Goal: Find specific page/section: Find specific page/section

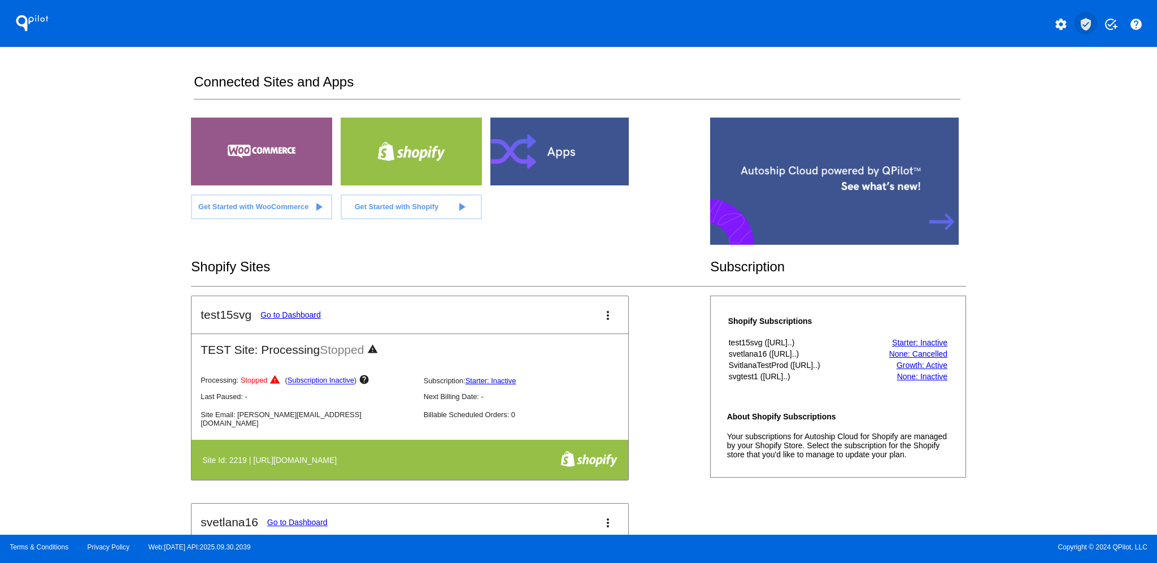
click at [1087, 23] on mat-icon "verified_user" at bounding box center [1086, 25] width 14 height 14
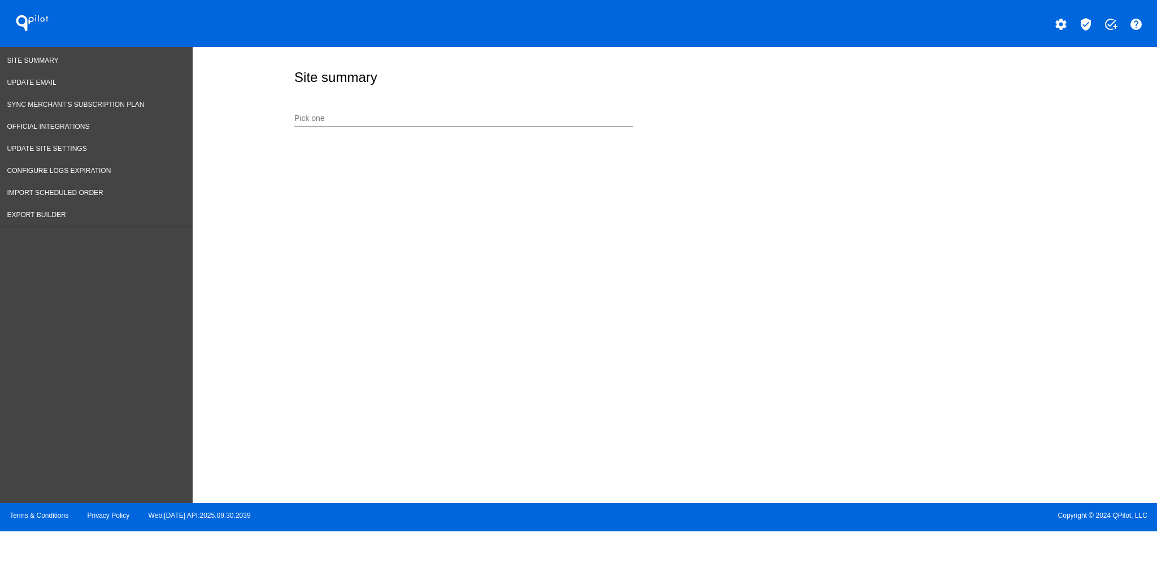
drag, startPoint x: 429, startPoint y: 106, endPoint x: 430, endPoint y: 121, distance: 14.8
click at [429, 107] on div "Pick one" at bounding box center [463, 115] width 339 height 22
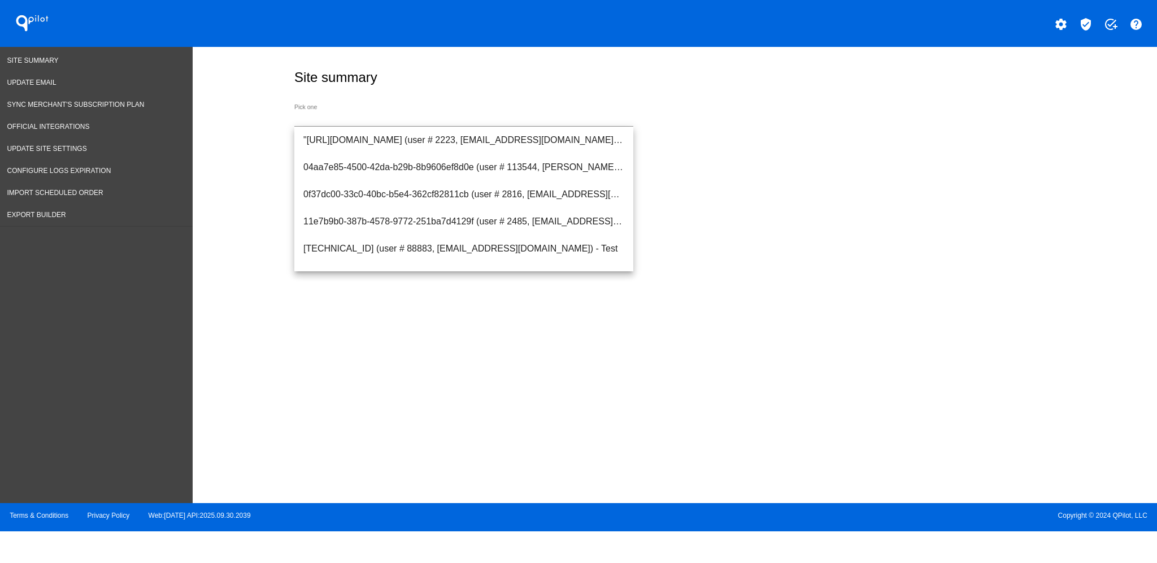
click at [500, 111] on div "Pick one" at bounding box center [463, 115] width 339 height 22
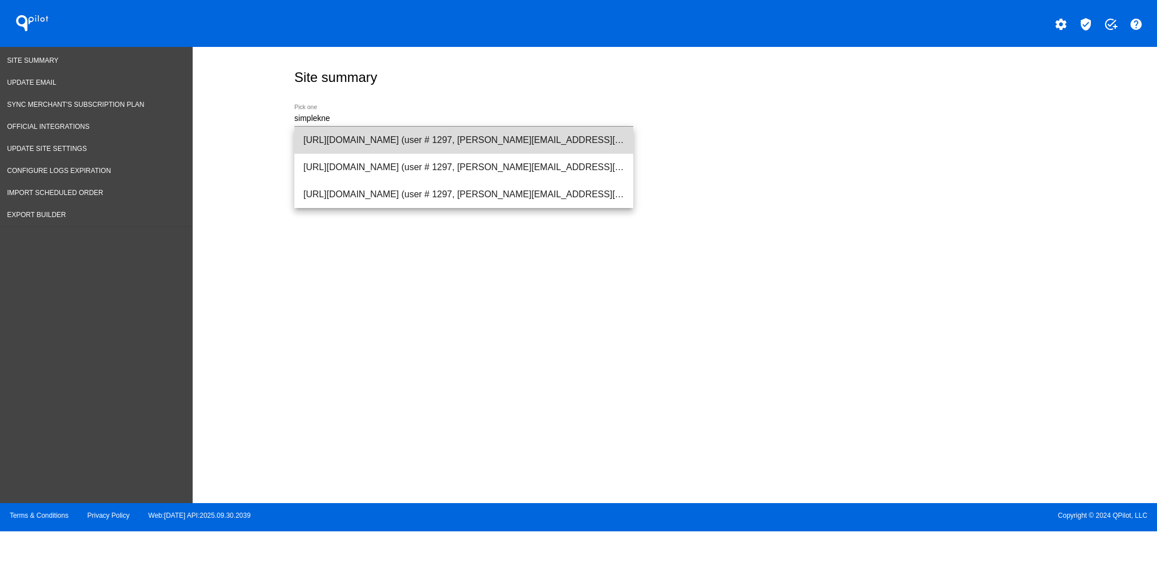
click at [526, 142] on span "[URL][DOMAIN_NAME] (user # 1297, [PERSON_NAME][EMAIL_ADDRESS][DOMAIN_NAME]) - P…" at bounding box center [463, 140] width 321 height 27
type input "[URL][DOMAIN_NAME] (user # 1297, [PERSON_NAME][EMAIL_ADDRESS][DOMAIN_NAME]) - P…"
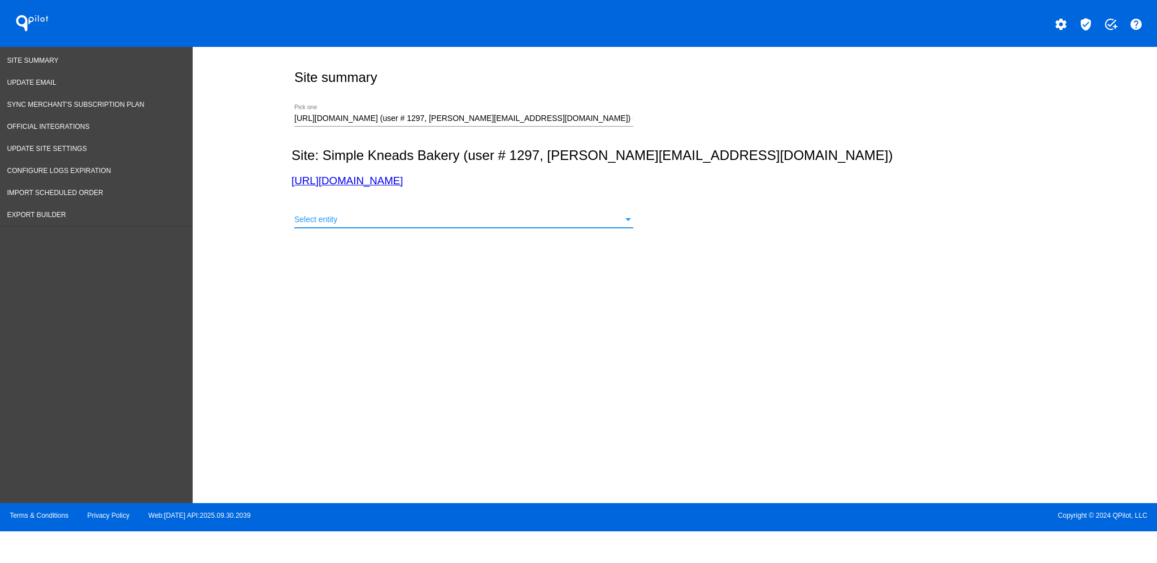
click at [532, 217] on div "Select entity" at bounding box center [458, 219] width 329 height 9
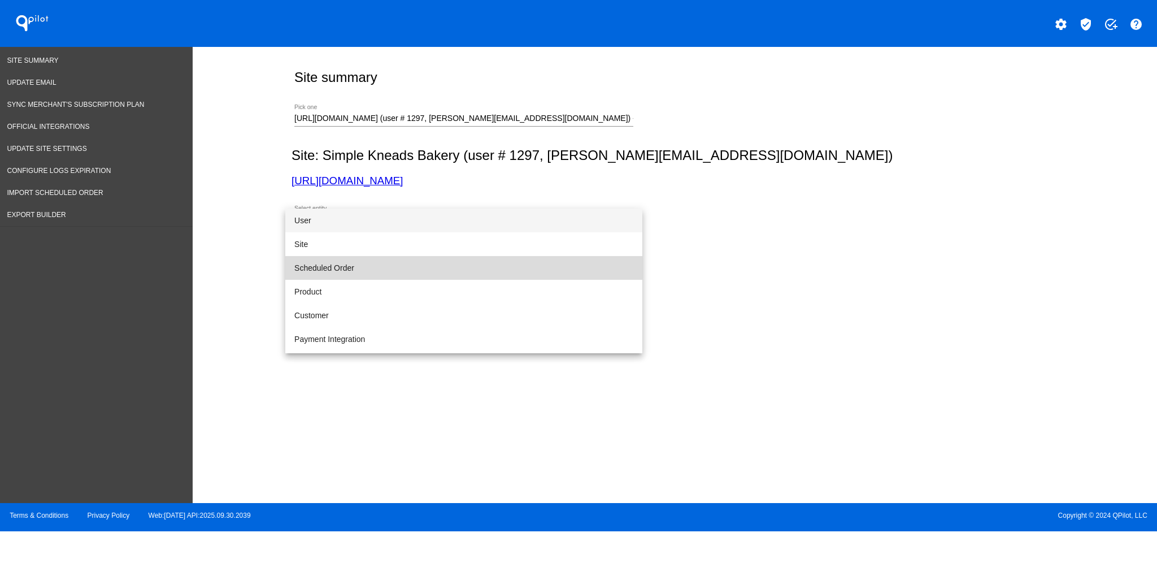
drag, startPoint x: 507, startPoint y: 267, endPoint x: 563, endPoint y: 265, distance: 56.0
click at [507, 267] on span "Scheduled Order" at bounding box center [463, 268] width 339 height 24
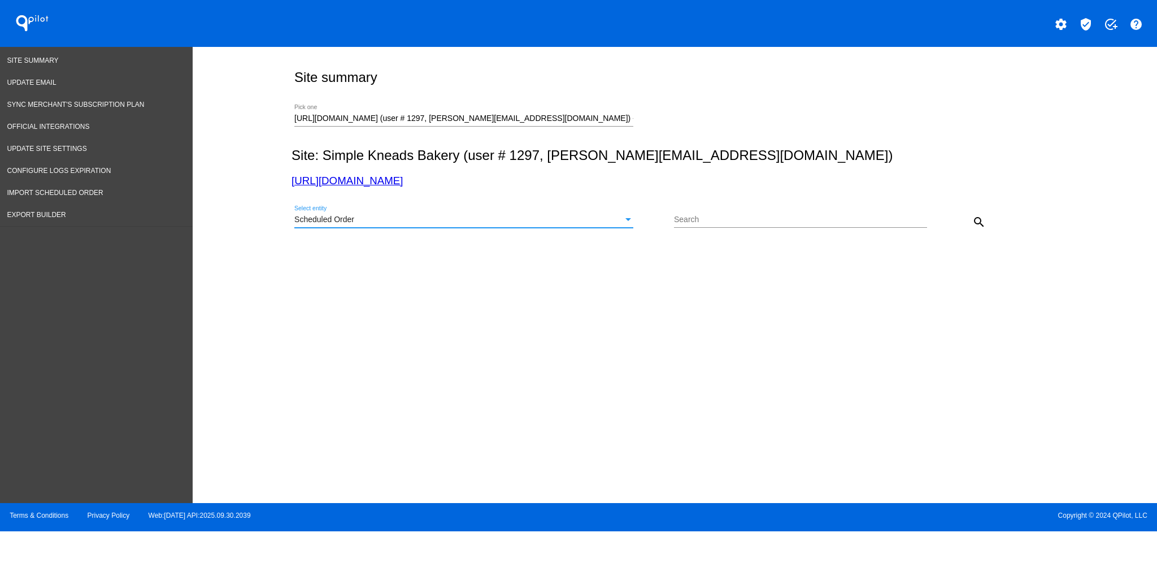
click at [787, 215] on div "Search" at bounding box center [800, 217] width 253 height 22
paste input "1009194"
type input "1009194"
click at [984, 223] on mat-icon "search" at bounding box center [979, 222] width 14 height 14
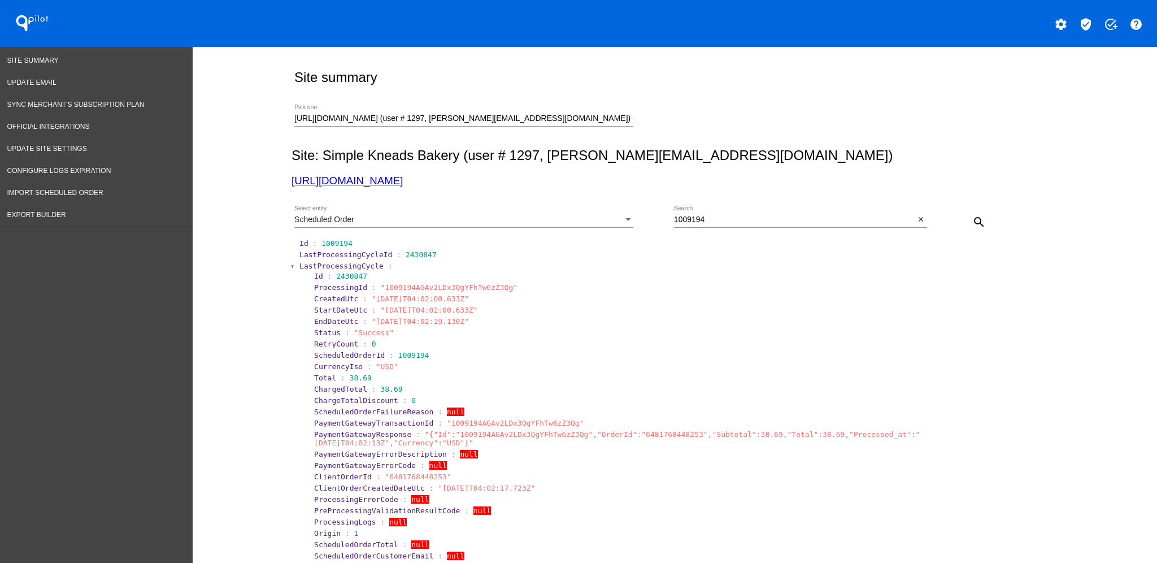
click at [301, 267] on span "LastProcessingCycle" at bounding box center [341, 266] width 84 height 8
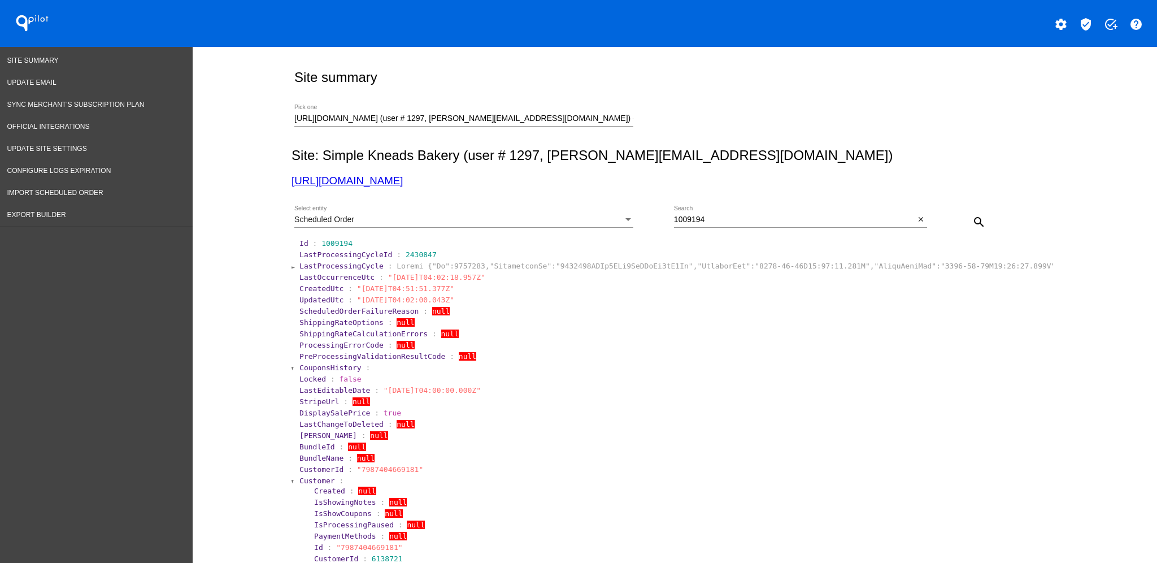
drag, startPoint x: 285, startPoint y: 290, endPoint x: 458, endPoint y: 291, distance: 172.3
copy section "CreatedUtc : "[DATE]T04:51:51.377Z""
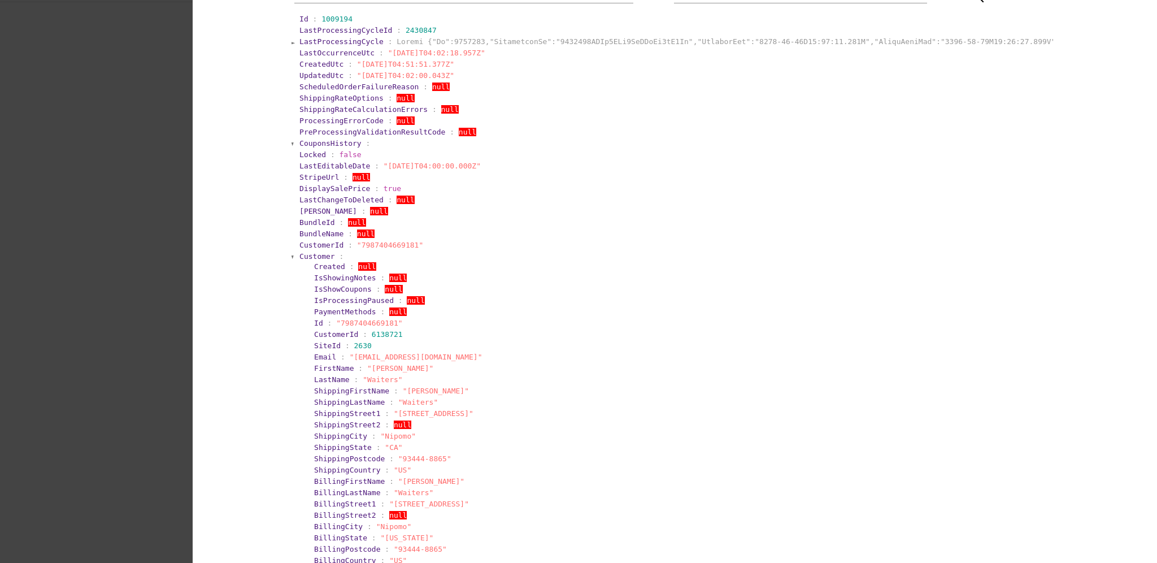
scroll to position [226, 0]
click at [306, 255] on span "Customer" at bounding box center [317, 254] width 36 height 8
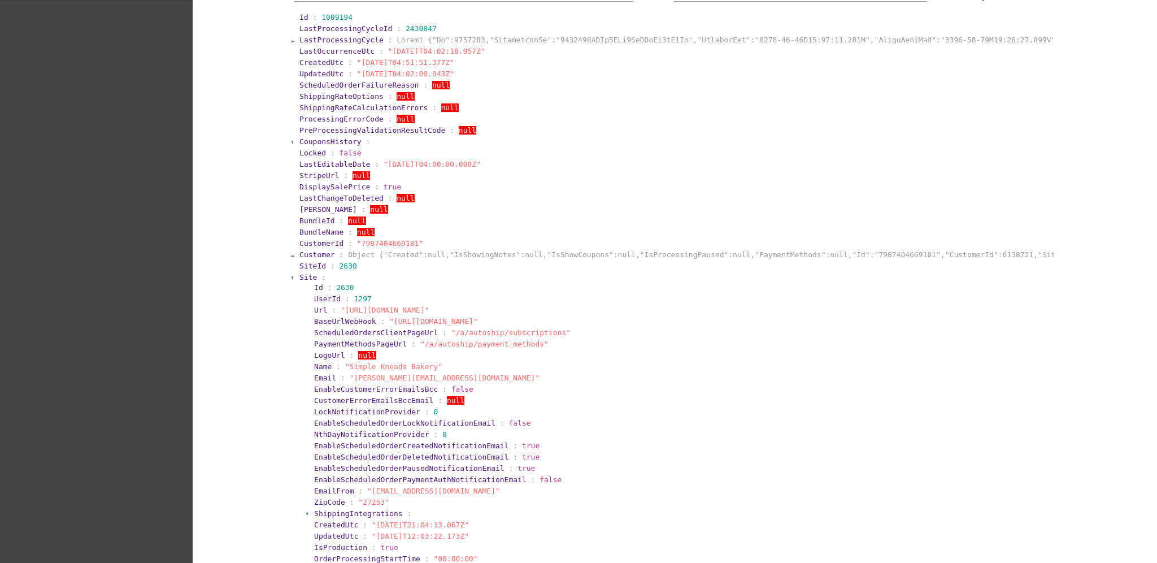
click at [302, 278] on span "Site" at bounding box center [308, 277] width 18 height 8
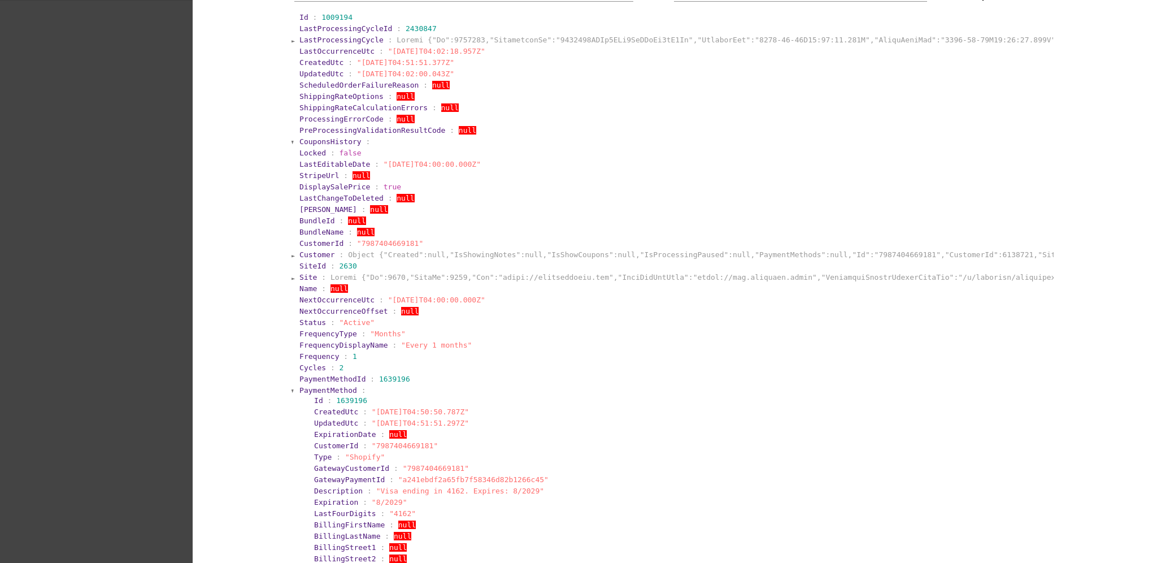
click at [299, 386] on span "PaymentMethod" at bounding box center [328, 390] width 58 height 8
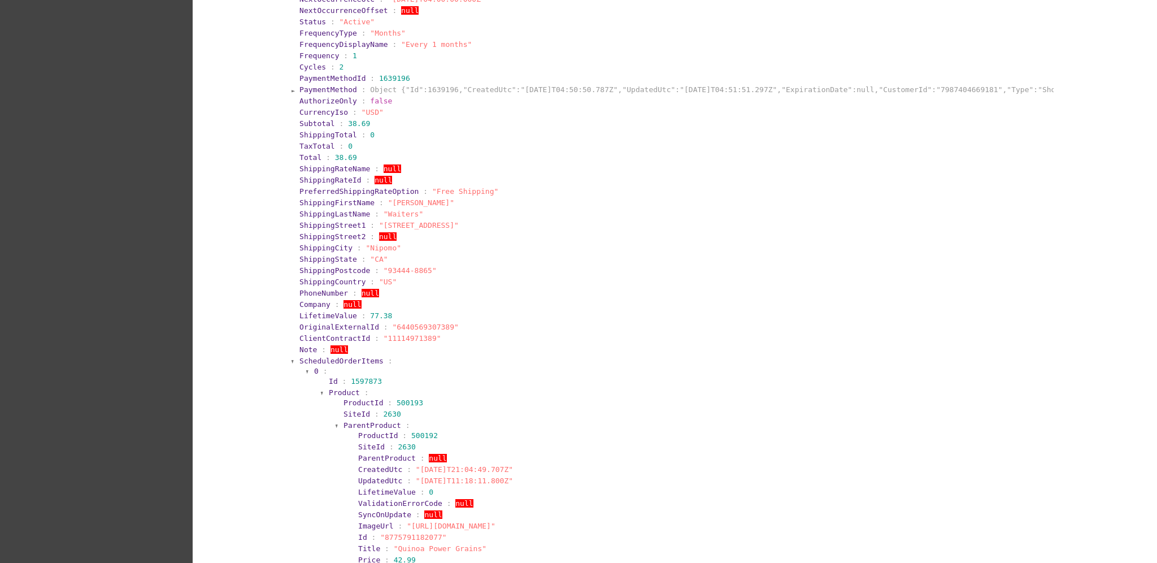
scroll to position [527, 0]
click at [356, 356] on span "ScheduledOrderItems" at bounding box center [341, 360] width 84 height 8
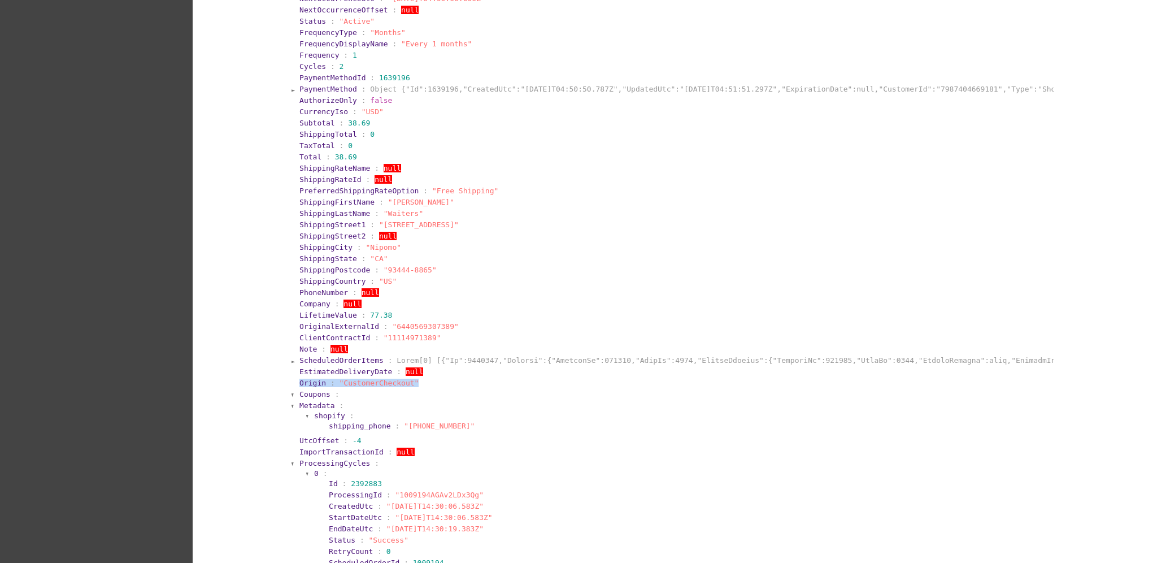
drag, startPoint x: 414, startPoint y: 379, endPoint x: 290, endPoint y: 381, distance: 123.7
copy section "Origin : "CustomerCheckout""
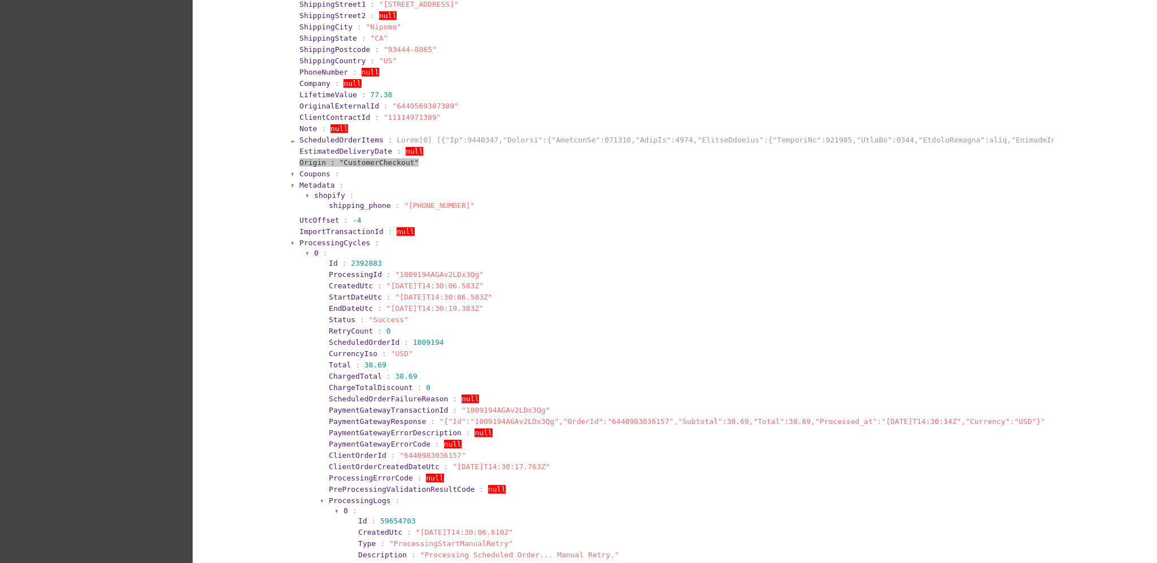
scroll to position [828, 0]
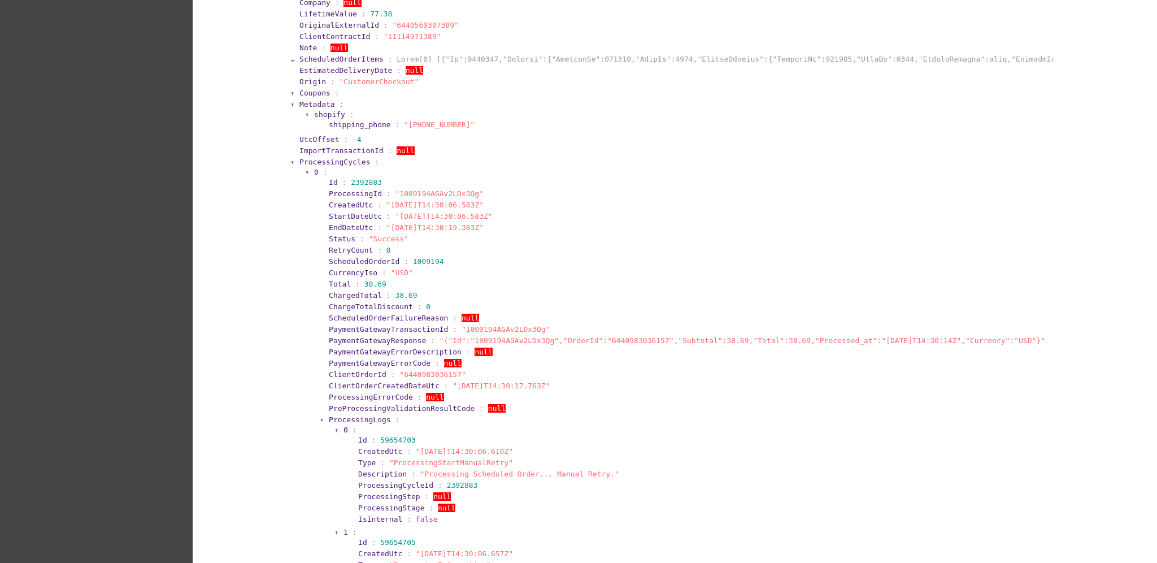
click at [343, 162] on span "ProcessingCycles" at bounding box center [334, 162] width 71 height 8
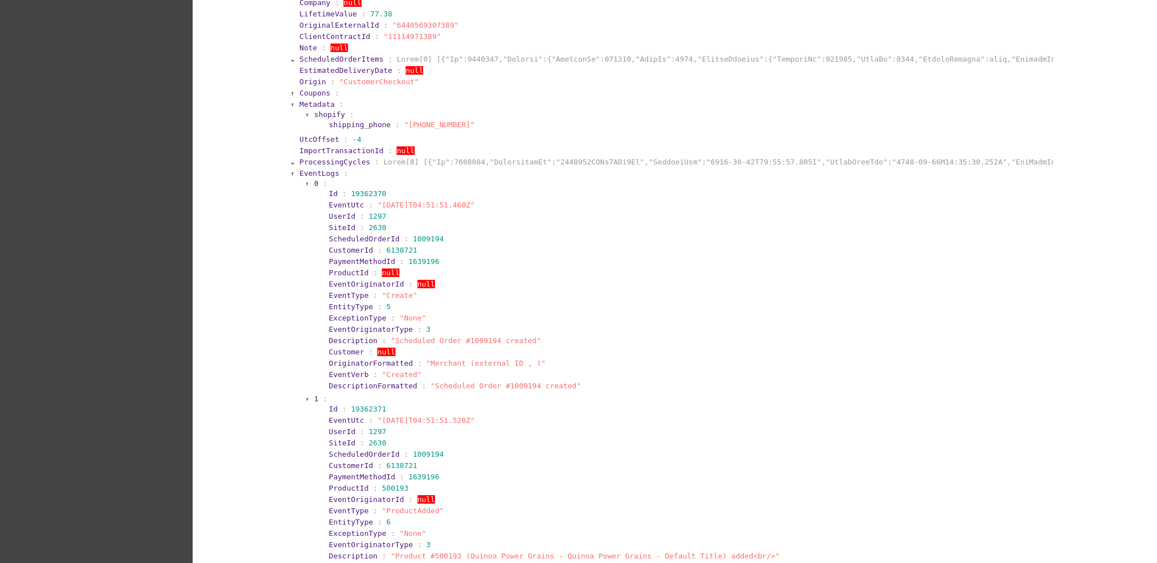
drag, startPoint x: 318, startPoint y: 199, endPoint x: 495, endPoint y: 199, distance: 176.8
click at [490, 201] on section "Id : 19362370 EventUtc : "[DATE]T04:51:51.460Z" UserId : 1297 SiteId : 2630 Sch…" at bounding box center [685, 290] width 729 height 204
copy section "EventUtc : "[DATE]T04:51:51.460Z""
drag, startPoint x: 497, startPoint y: 345, endPoint x: 313, endPoint y: 334, distance: 184.5
click at [313, 334] on section "0 : Id : 19362370 EventUtc : "[DATE]T04:51:51.460Z" UserId : 1297 SiteId : 2630…" at bounding box center [682, 285] width 738 height 215
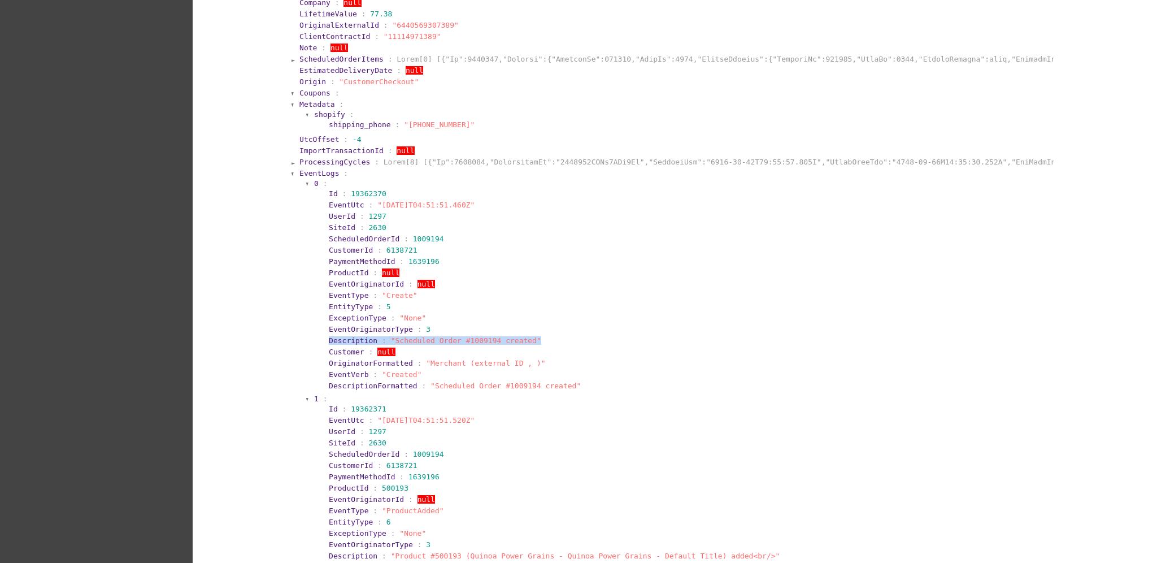
copy section "Description : "Scheduled Order #1009194 created""
drag, startPoint x: 482, startPoint y: 419, endPoint x: 285, endPoint y: 415, distance: 196.6
click at [291, 415] on section "Id : 1009194 LastProcessingCycleId : 2430847 LastProcessingCycle : LastOccurren…" at bounding box center [672, 332] width 762 height 1846
copy section "EventUtc : "[DATE]T04:51:51.520Z""
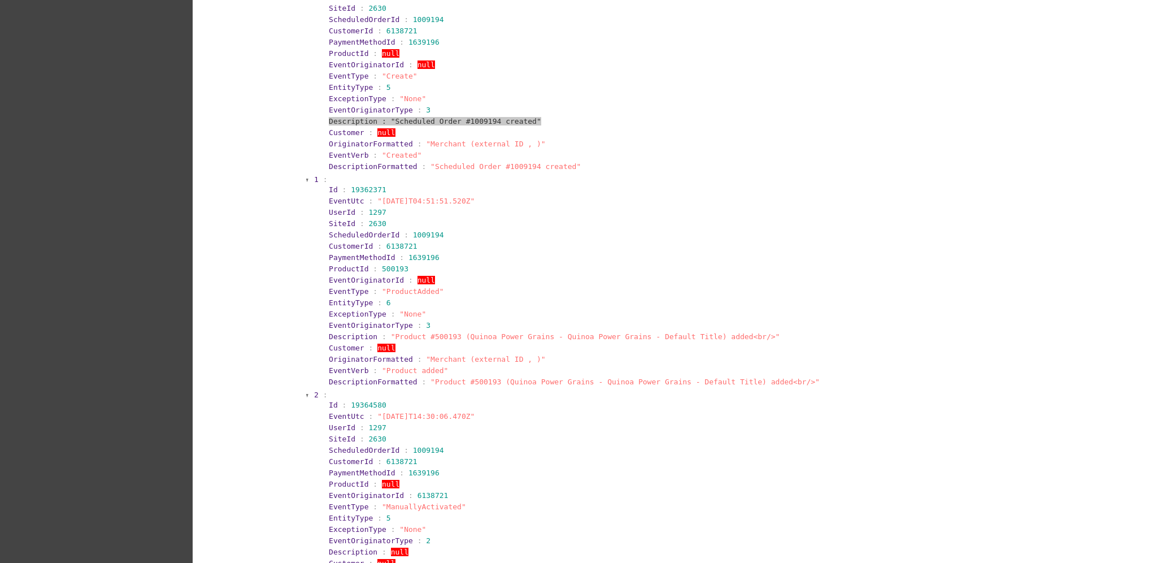
scroll to position [1130, 0]
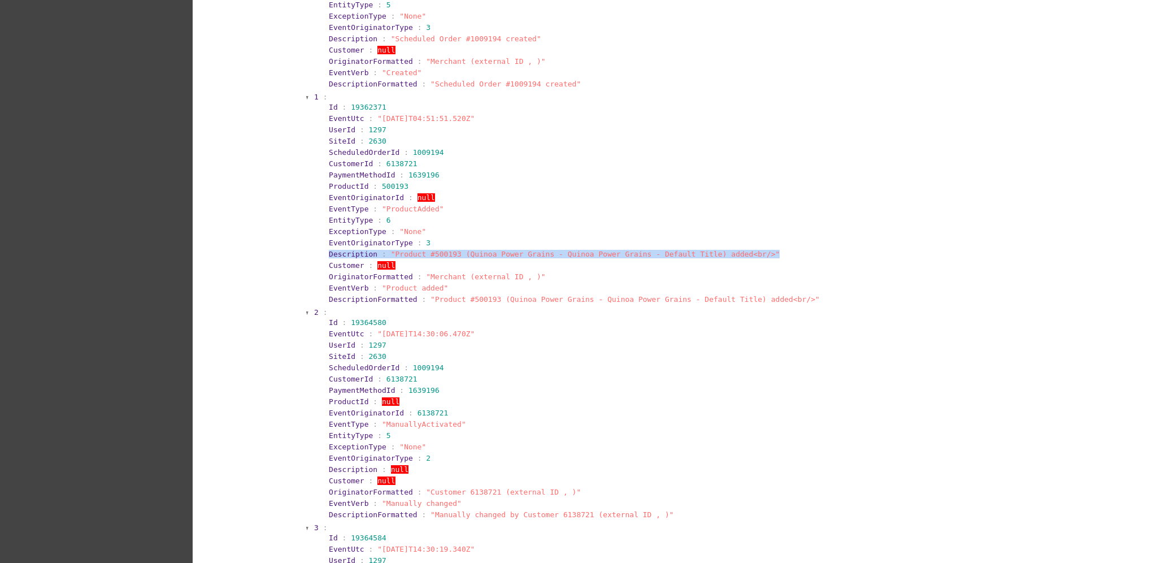
drag, startPoint x: 761, startPoint y: 251, endPoint x: 268, endPoint y: 249, distance: 493.1
copy section "Description : "Product #500193 (Quinoa Power Grains - Quinoa Power Grains - Def…"
drag, startPoint x: 489, startPoint y: 329, endPoint x: 297, endPoint y: 332, distance: 192.6
click at [298, 332] on section "EventLogs : 0 : Id : 19362370 EventUtc : "[DATE]T04:51:51.460Z" UserId : 1297 S…" at bounding box center [675, 409] width 755 height 1087
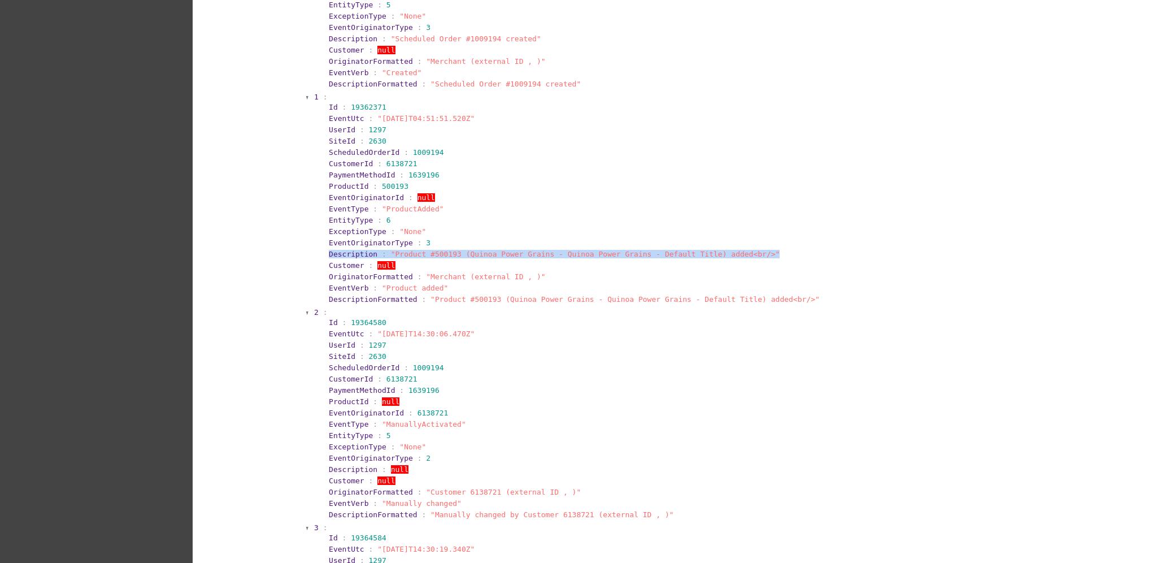
copy section "EventUtc : "[DATE]T14:30:06.470Z""
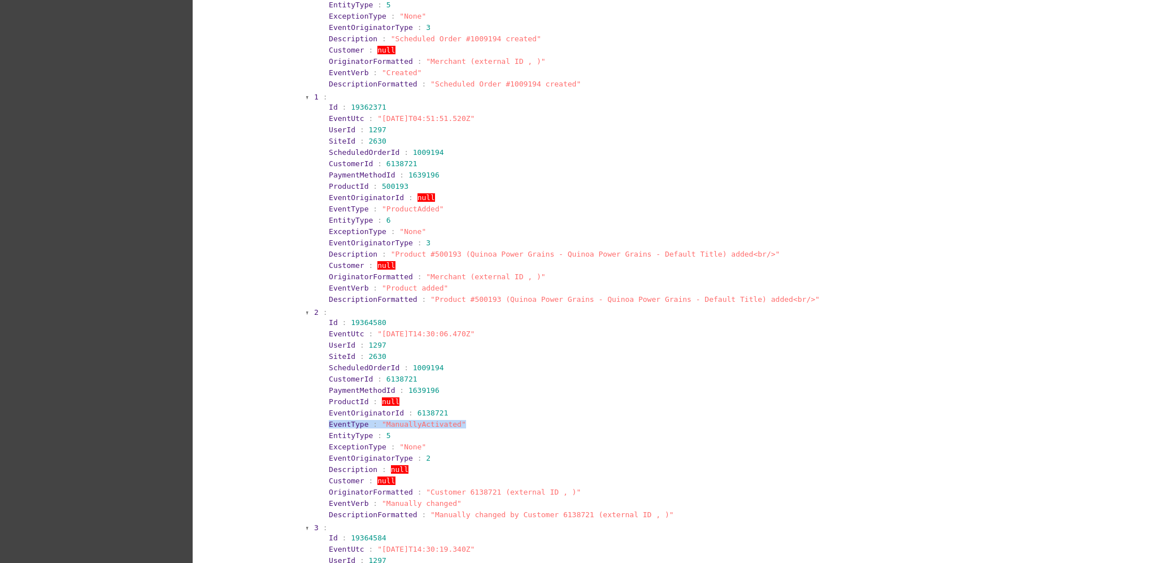
drag, startPoint x: 432, startPoint y: 419, endPoint x: 315, endPoint y: 425, distance: 117.6
click at [321, 425] on section "Id : 19364580 EventUtc : "[DATE]T14:30:06.470Z" UserId : 1297 SiteId : 2630 Sch…" at bounding box center [685, 418] width 729 height 204
copy section "EventType : "ManuallyActivated""
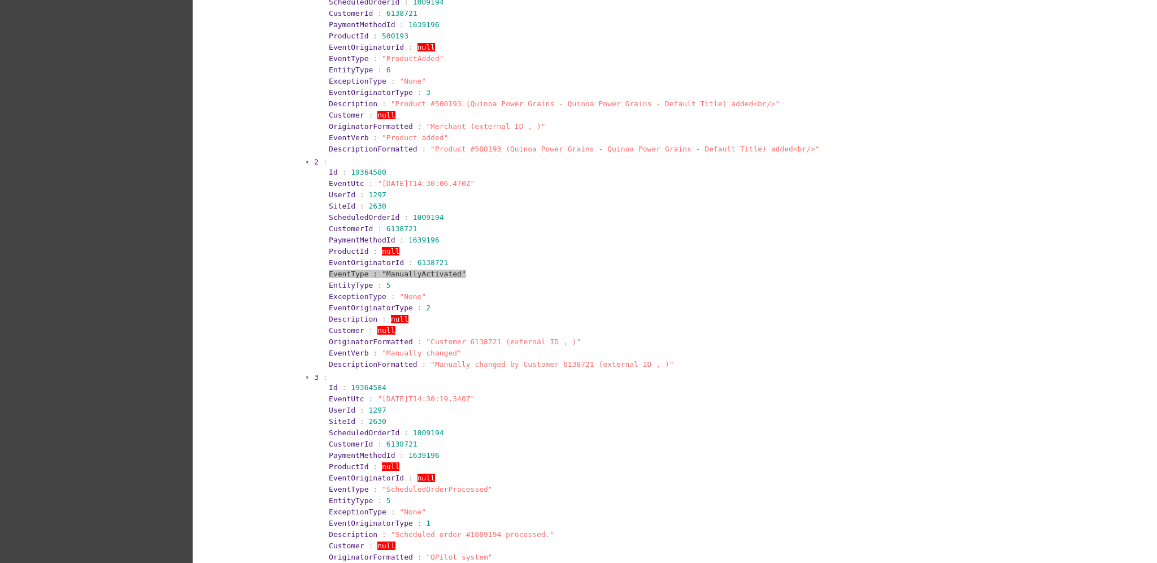
scroll to position [1506, 0]
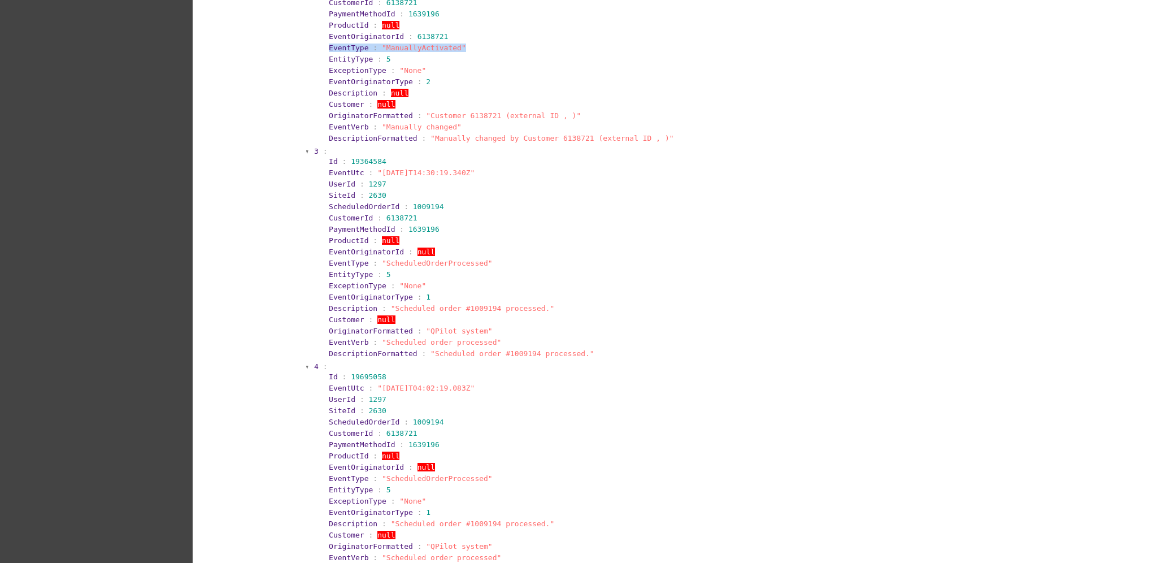
drag, startPoint x: 496, startPoint y: 167, endPoint x: 314, endPoint y: 165, distance: 181.9
click at [321, 165] on section "Id : 19364584 EventUtc : "[DATE]T14:30:19.340Z" UserId : 1297 SiteId : 2630 Sch…" at bounding box center [685, 257] width 729 height 204
copy section "EventUtc : "[DATE]T14:30:19.340Z""
drag, startPoint x: 482, startPoint y: 257, endPoint x: 284, endPoint y: 260, distance: 197.7
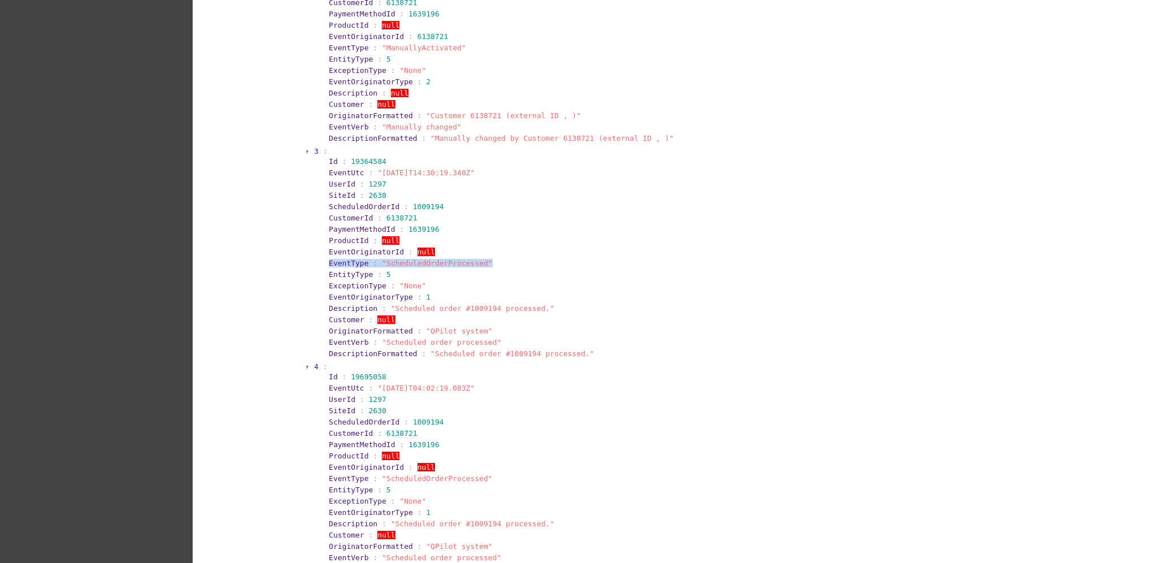
copy section "EventType : "ScheduledOrderProcessed""
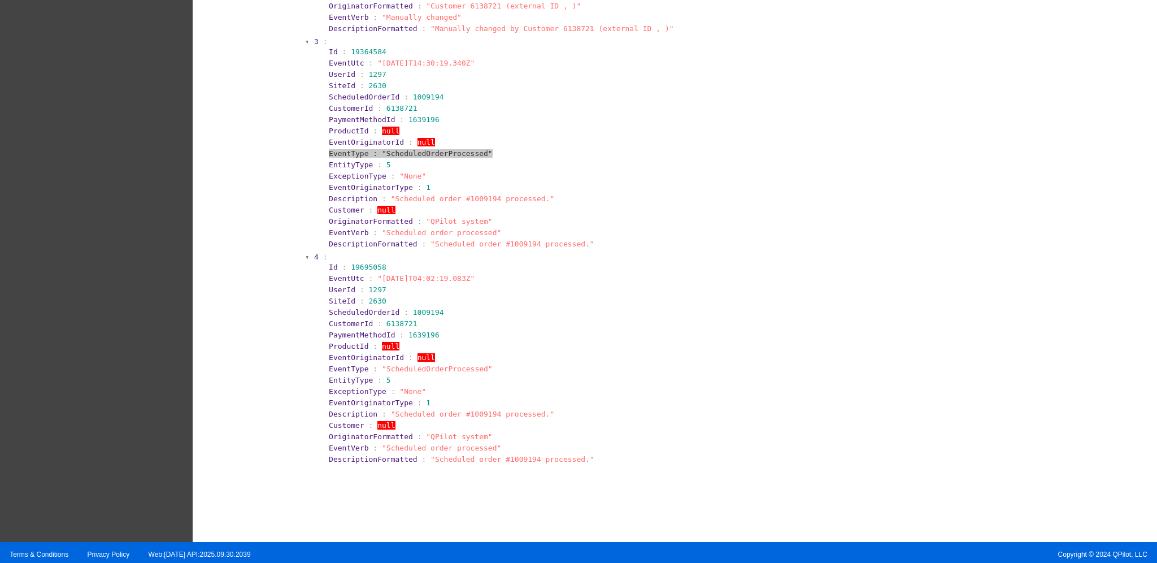
scroll to position [1617, 0]
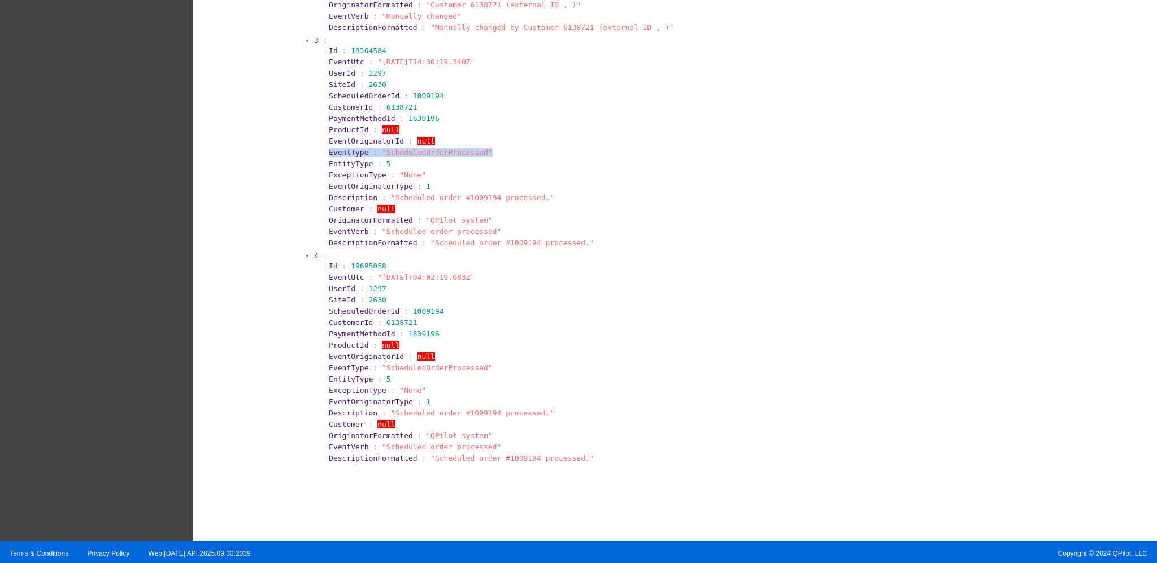
drag, startPoint x: 311, startPoint y: 273, endPoint x: 503, endPoint y: 271, distance: 192.6
click at [503, 271] on section "4 : Id : 19695058 EventUtc : "[DATE]T04:02:19.083Z" UserId : 1297 SiteId : 2630…" at bounding box center [682, 357] width 738 height 215
drag, startPoint x: 315, startPoint y: 362, endPoint x: 491, endPoint y: 360, distance: 176.2
click at [491, 360] on section "Id : 19695058 EventUtc : "[DATE]T04:02:19.083Z" UserId : 1297 SiteId : 2630 Sch…" at bounding box center [685, 362] width 729 height 204
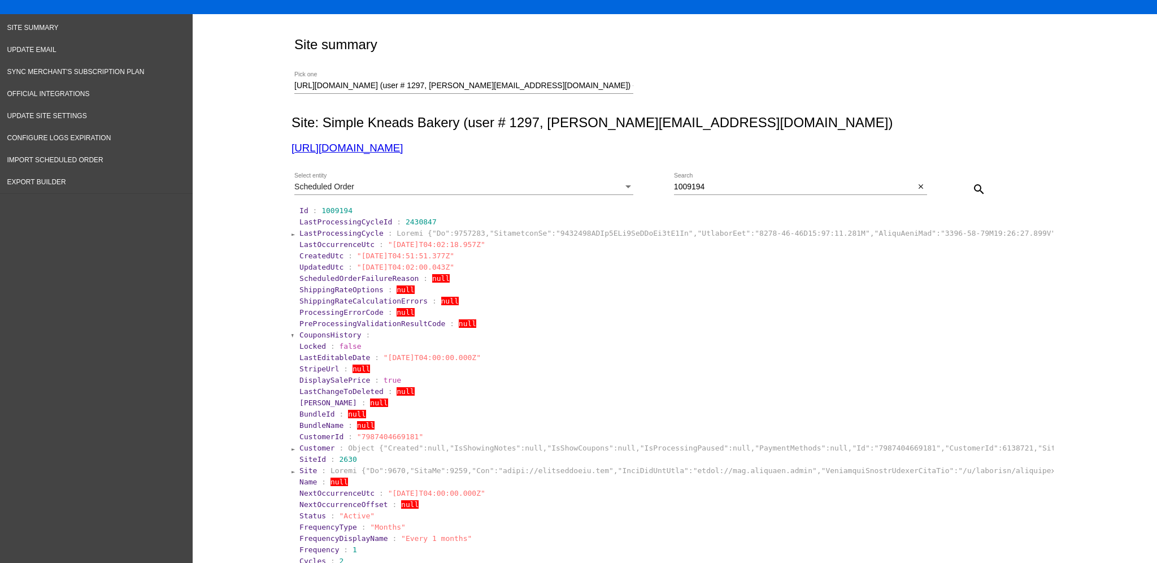
scroll to position [0, 0]
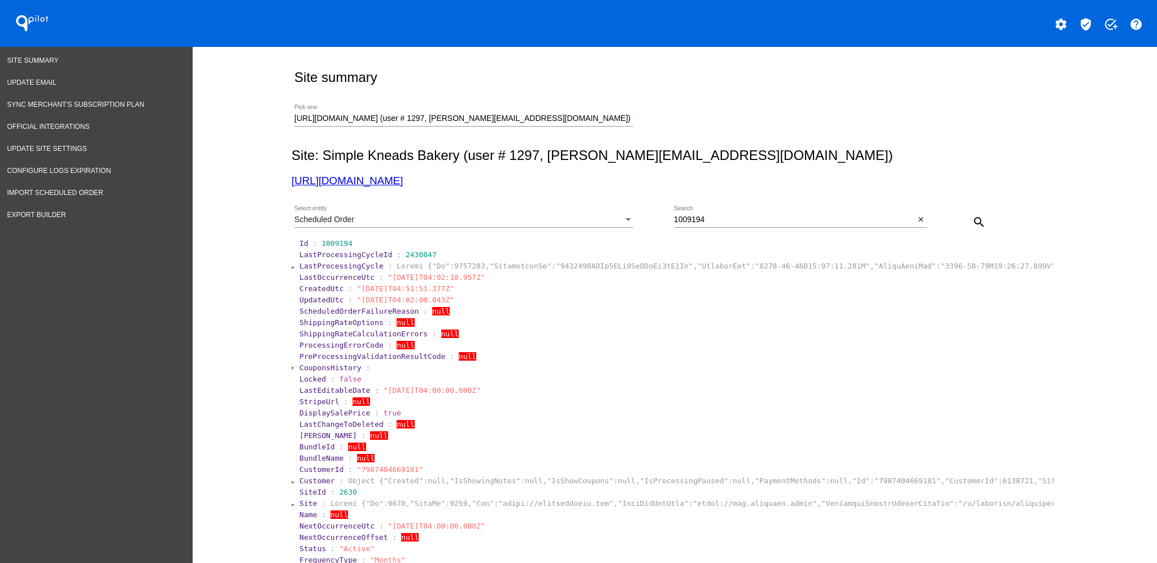
click at [586, 115] on div "[URL][DOMAIN_NAME] (user # 1297, [PERSON_NAME][EMAIL_ADDRESS][DOMAIN_NAME]) - P…" at bounding box center [463, 115] width 339 height 22
drag, startPoint x: 591, startPoint y: 118, endPoint x: 244, endPoint y: 123, distance: 347.4
paste input "[EMAIL_ADDRESS][DOMAIN_NAME]"
type input "[EMAIL_ADDRESS][DOMAIN_NAME]"
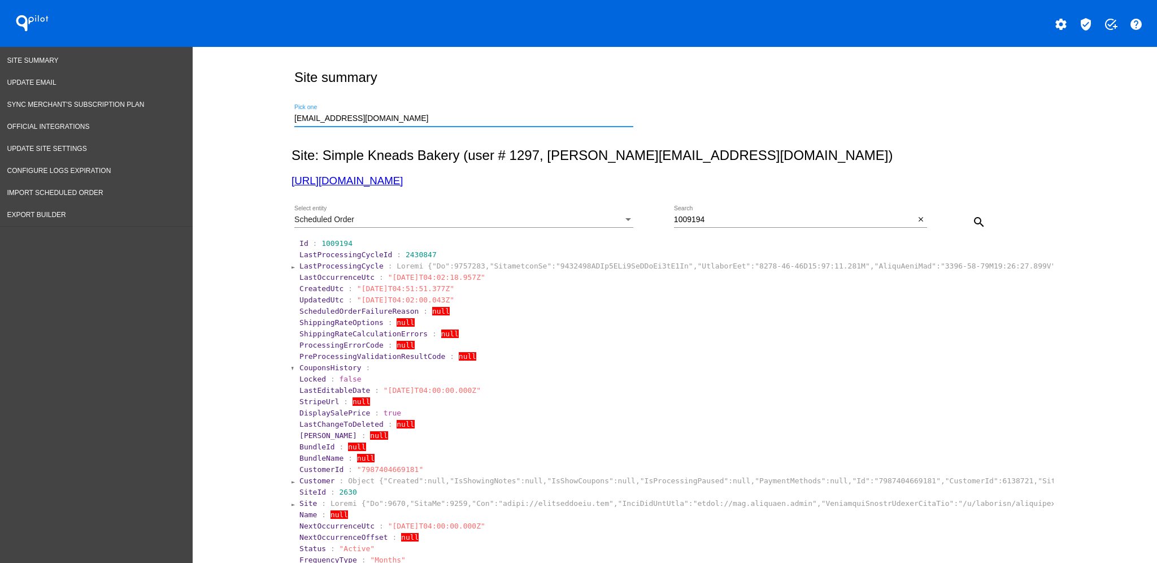
click at [402, 181] on link "[URL][DOMAIN_NAME]" at bounding box center [346, 181] width 111 height 12
click at [595, 218] on div "Scheduled Order" at bounding box center [458, 219] width 329 height 9
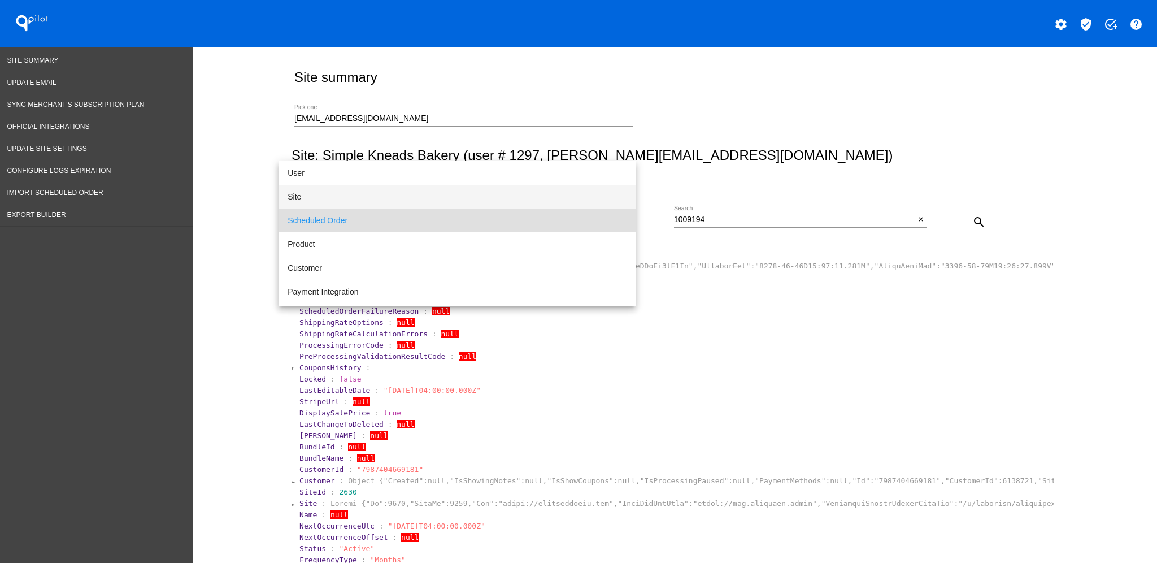
click at [556, 201] on span "Site" at bounding box center [457, 197] width 339 height 24
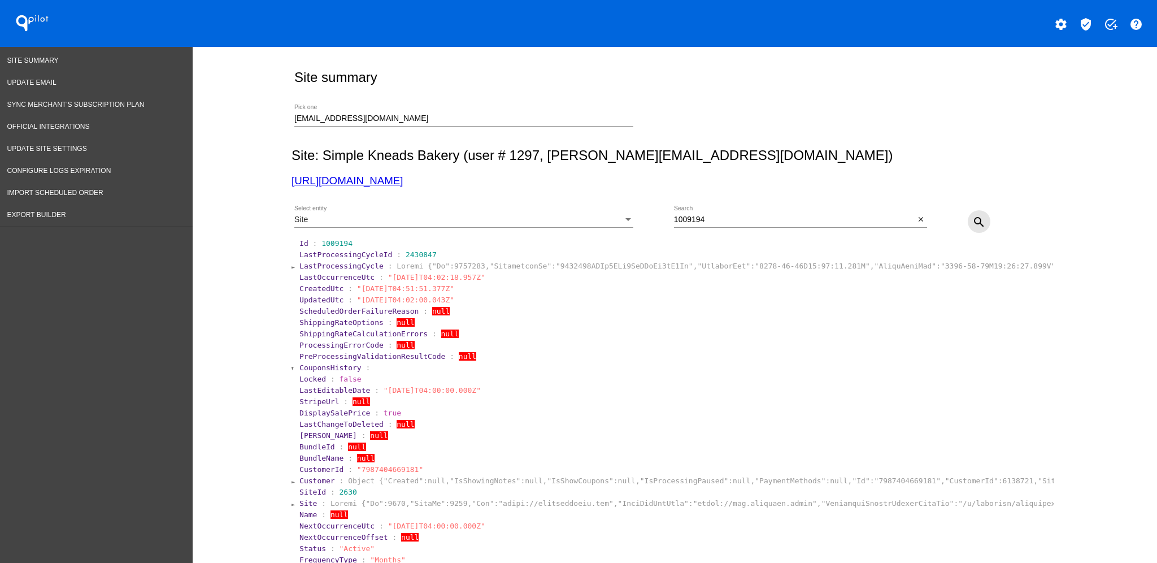
click at [979, 224] on button "search" at bounding box center [979, 221] width 23 height 23
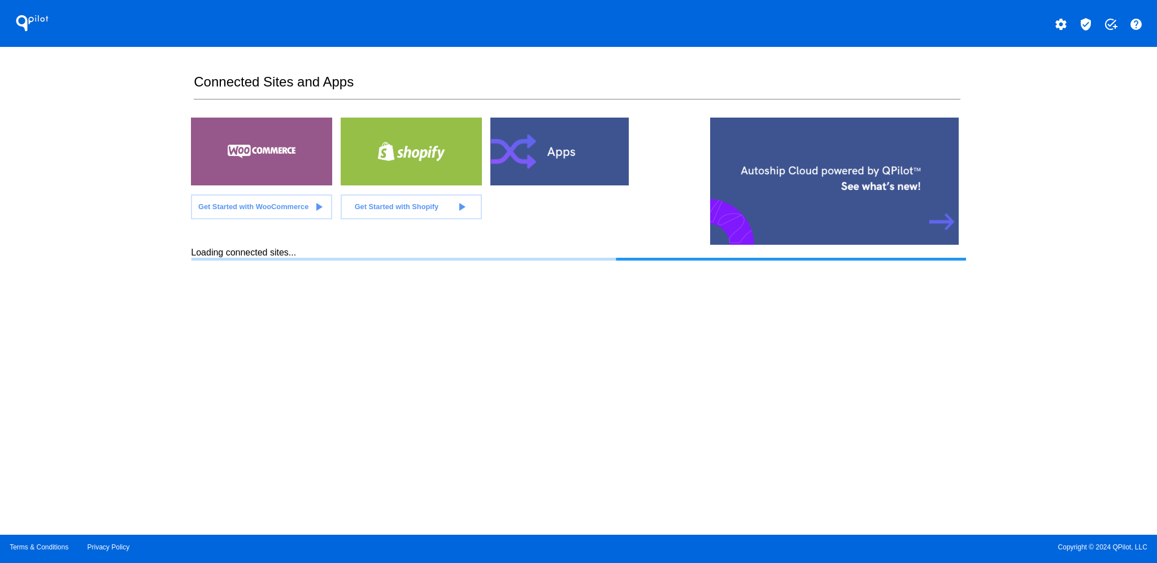
click at [1086, 23] on mat-icon "verified_user" at bounding box center [1086, 25] width 14 height 14
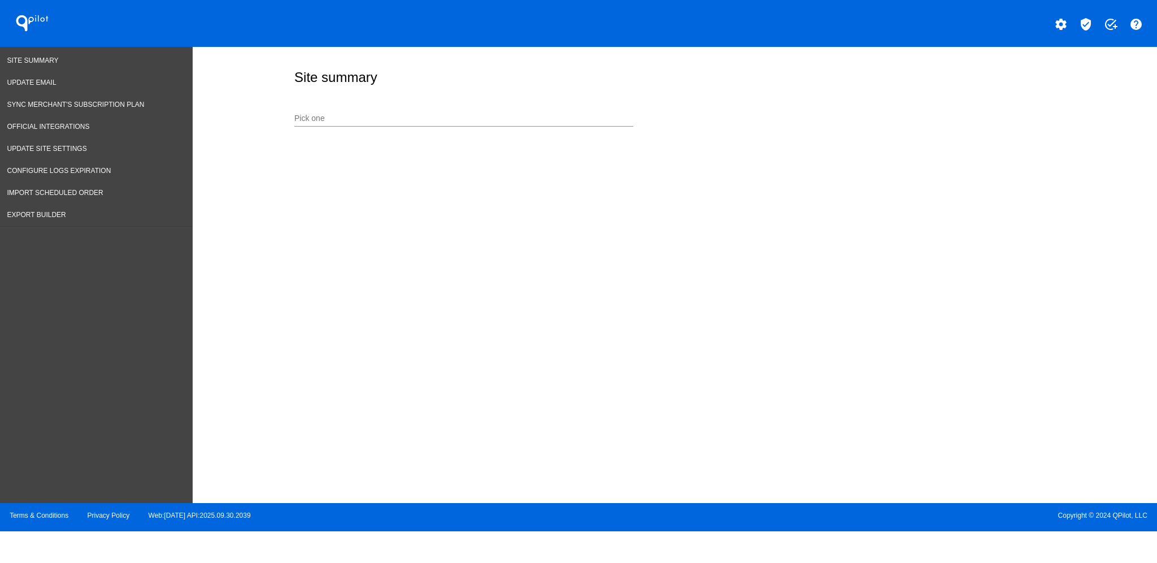
drag, startPoint x: 384, startPoint y: 64, endPoint x: 402, endPoint y: 95, distance: 36.2
click at [394, 82] on div "Site summary" at bounding box center [672, 77] width 762 height 38
drag, startPoint x: 430, startPoint y: 110, endPoint x: 426, endPoint y: 119, distance: 10.2
click at [426, 119] on div "Pick one" at bounding box center [463, 115] width 339 height 22
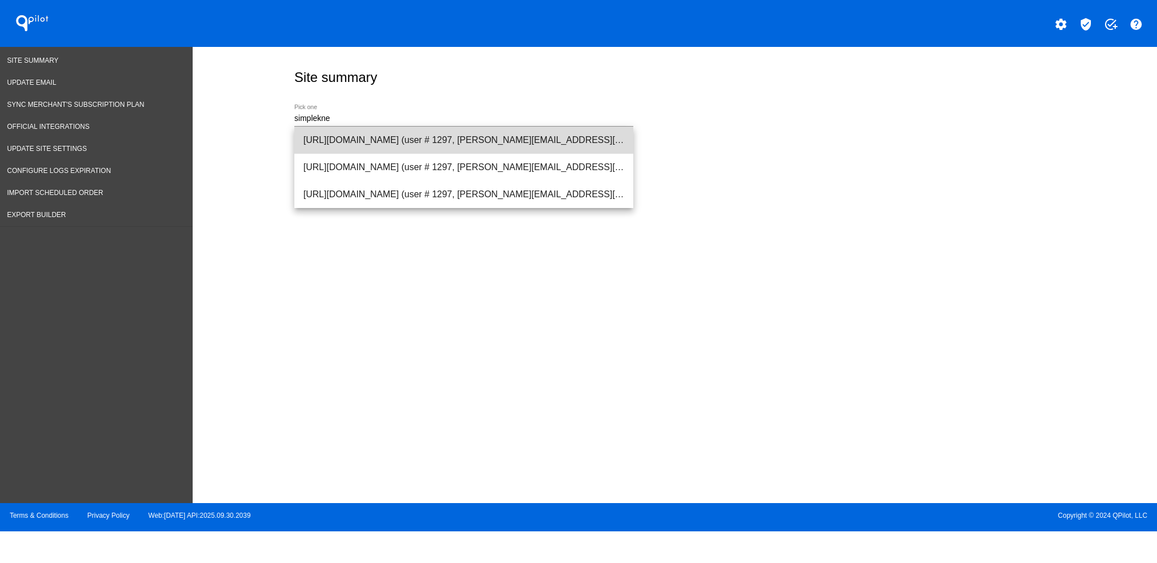
click at [503, 132] on span "[URL][DOMAIN_NAME] (user # 1297, [PERSON_NAME][EMAIL_ADDRESS][DOMAIN_NAME]) - P…" at bounding box center [463, 140] width 321 height 27
type input "[URL][DOMAIN_NAME] (user # 1297, [PERSON_NAME][EMAIL_ADDRESS][DOMAIN_NAME]) - P…"
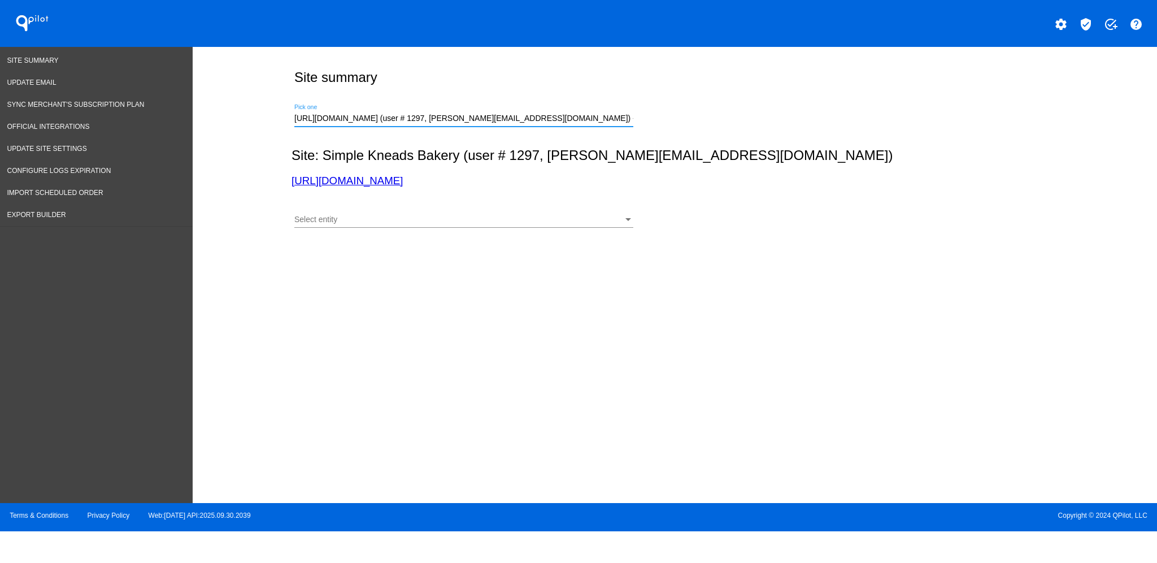
click at [507, 225] on div "Select entity Select entity" at bounding box center [463, 217] width 339 height 22
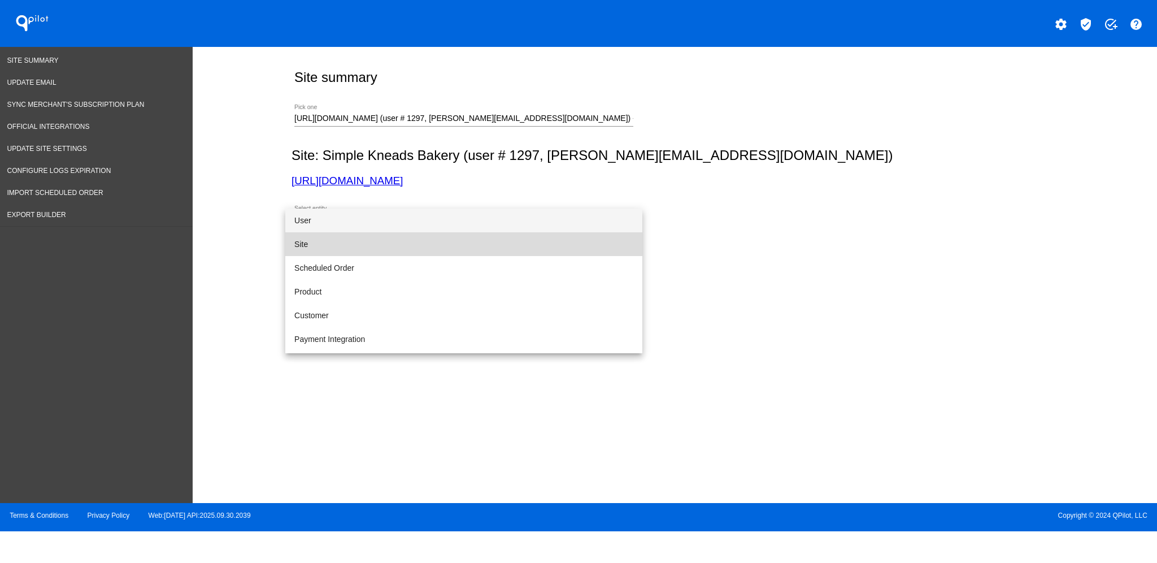
click at [490, 245] on span "Site" at bounding box center [463, 244] width 339 height 24
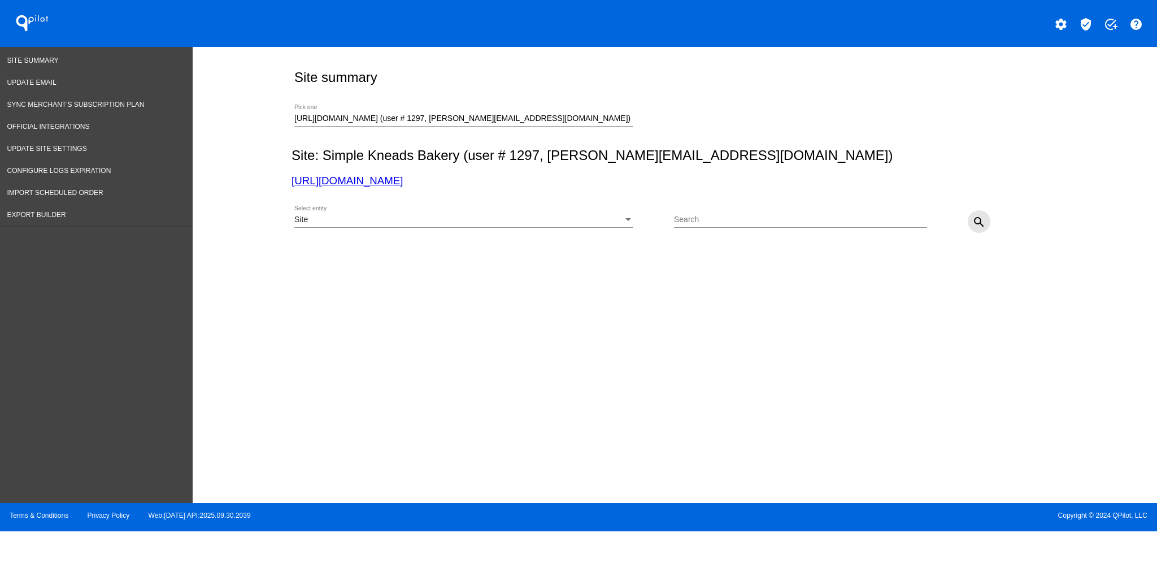
click at [978, 220] on mat-icon "search" at bounding box center [979, 222] width 14 height 14
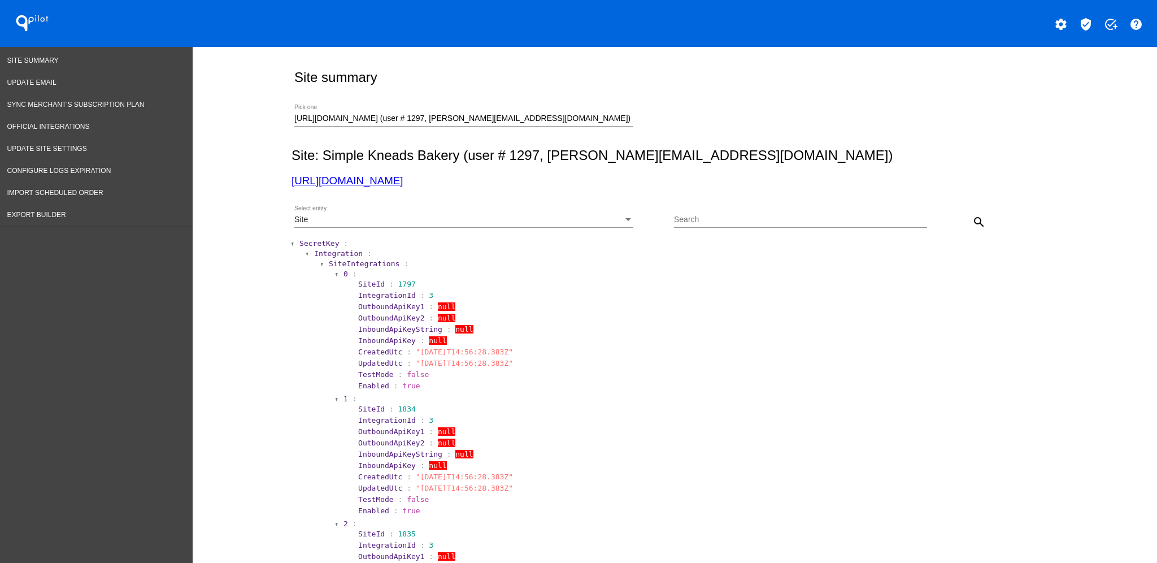
click at [305, 237] on div "Site Select entity" at bounding box center [463, 222] width 339 height 32
click at [303, 246] on span "SecretKey" at bounding box center [319, 243] width 40 height 8
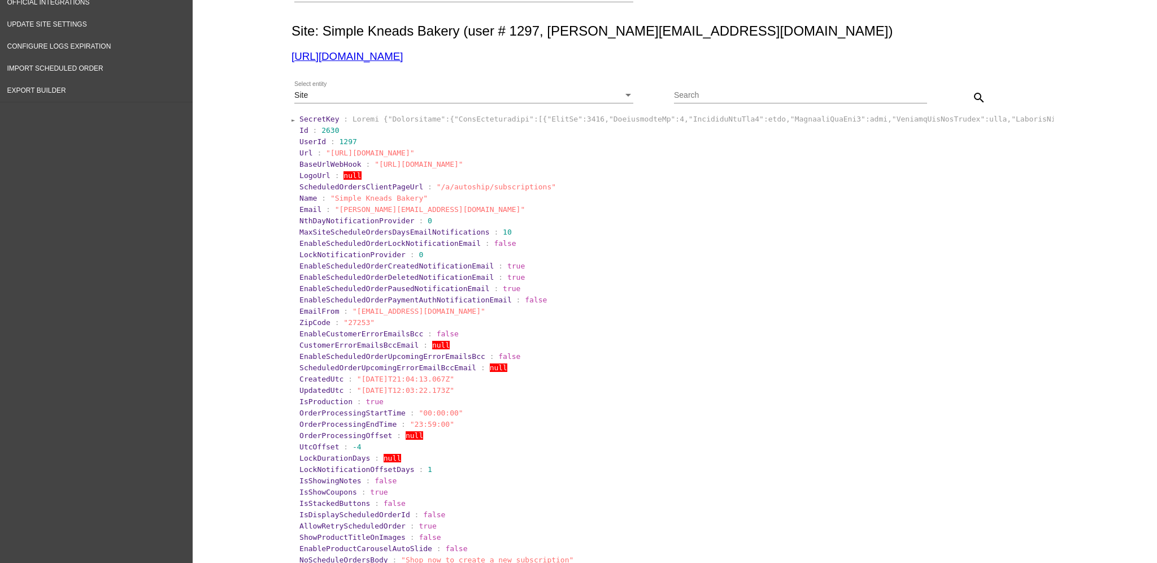
scroll to position [150, 0]
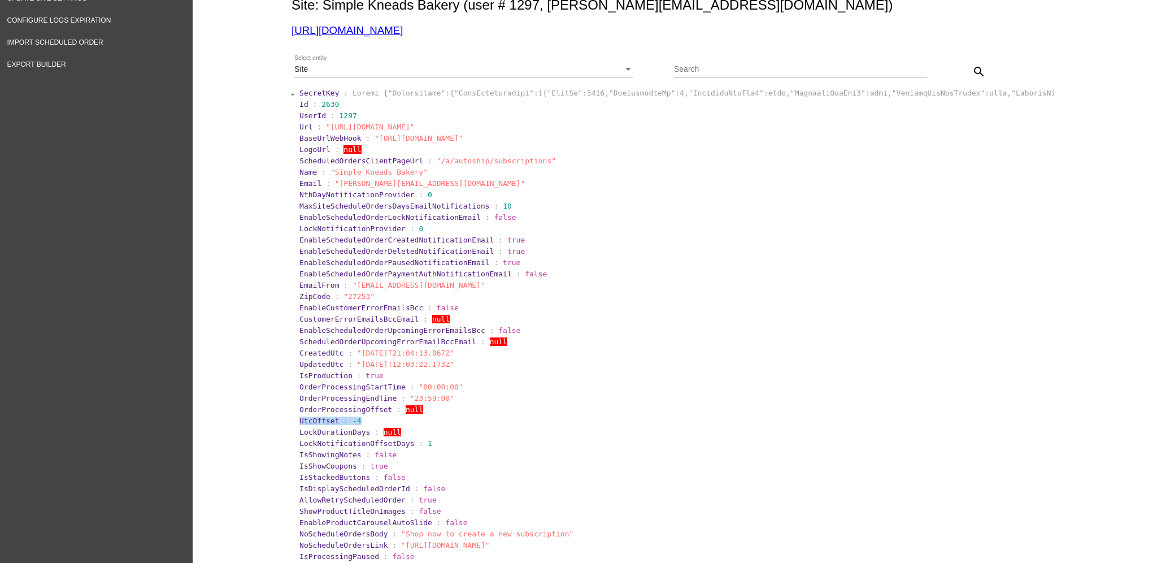
drag, startPoint x: 290, startPoint y: 417, endPoint x: 371, endPoint y: 421, distance: 80.3
click at [391, 417] on section "UtcOffset : -4" at bounding box center [675, 420] width 752 height 8
